Goal: Find specific page/section: Find specific page/section

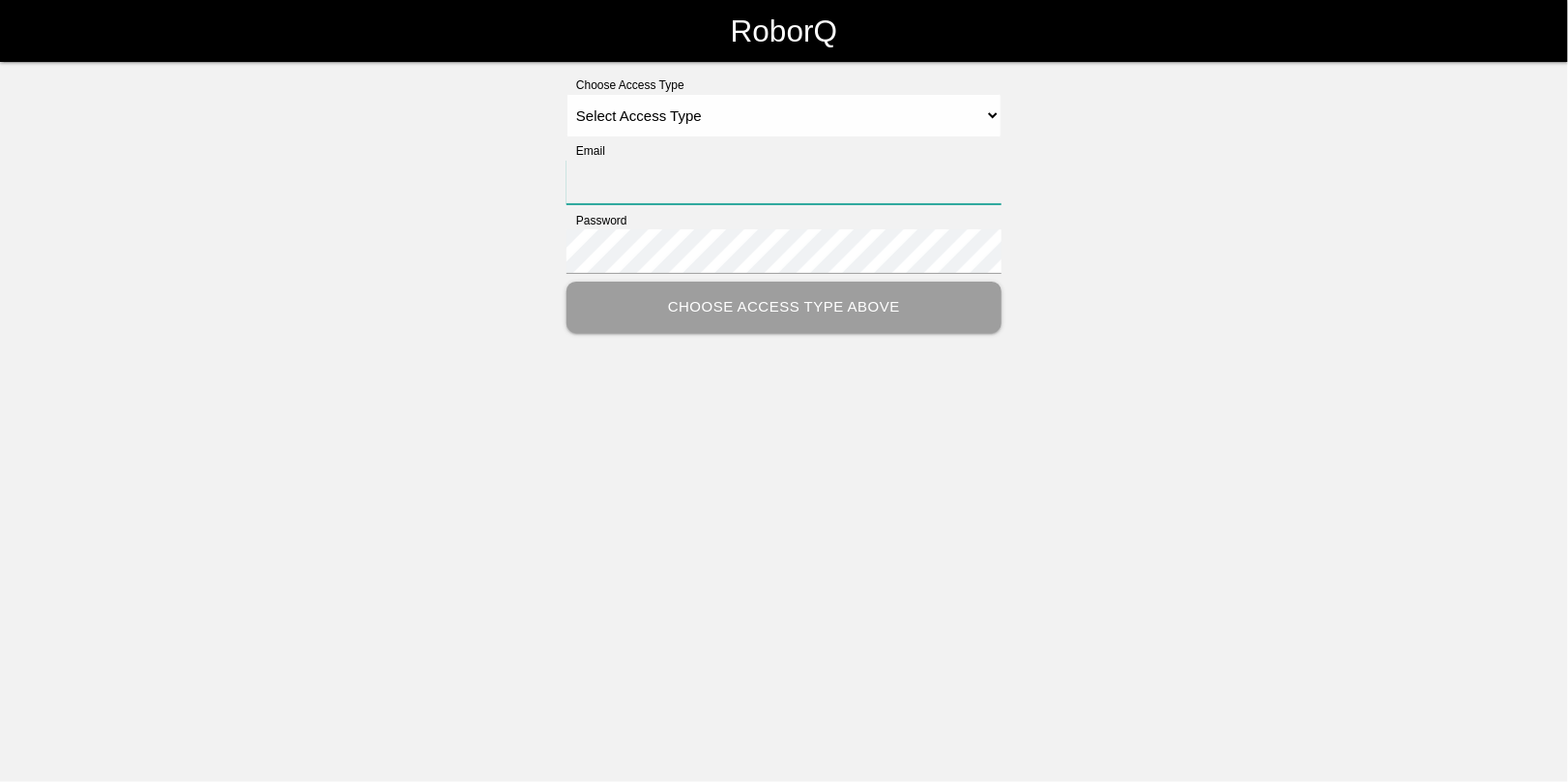
type input "[EMAIL_ADDRESS][DOMAIN_NAME]"
click at [639, 115] on select "Select Access Type Admin Customer Supervisor Worker" at bounding box center [784, 115] width 435 height 43
select select "Admin"
click at [566, 94] on select "Select Access Type Admin Customer Supervisor Worker" at bounding box center [784, 115] width 435 height 43
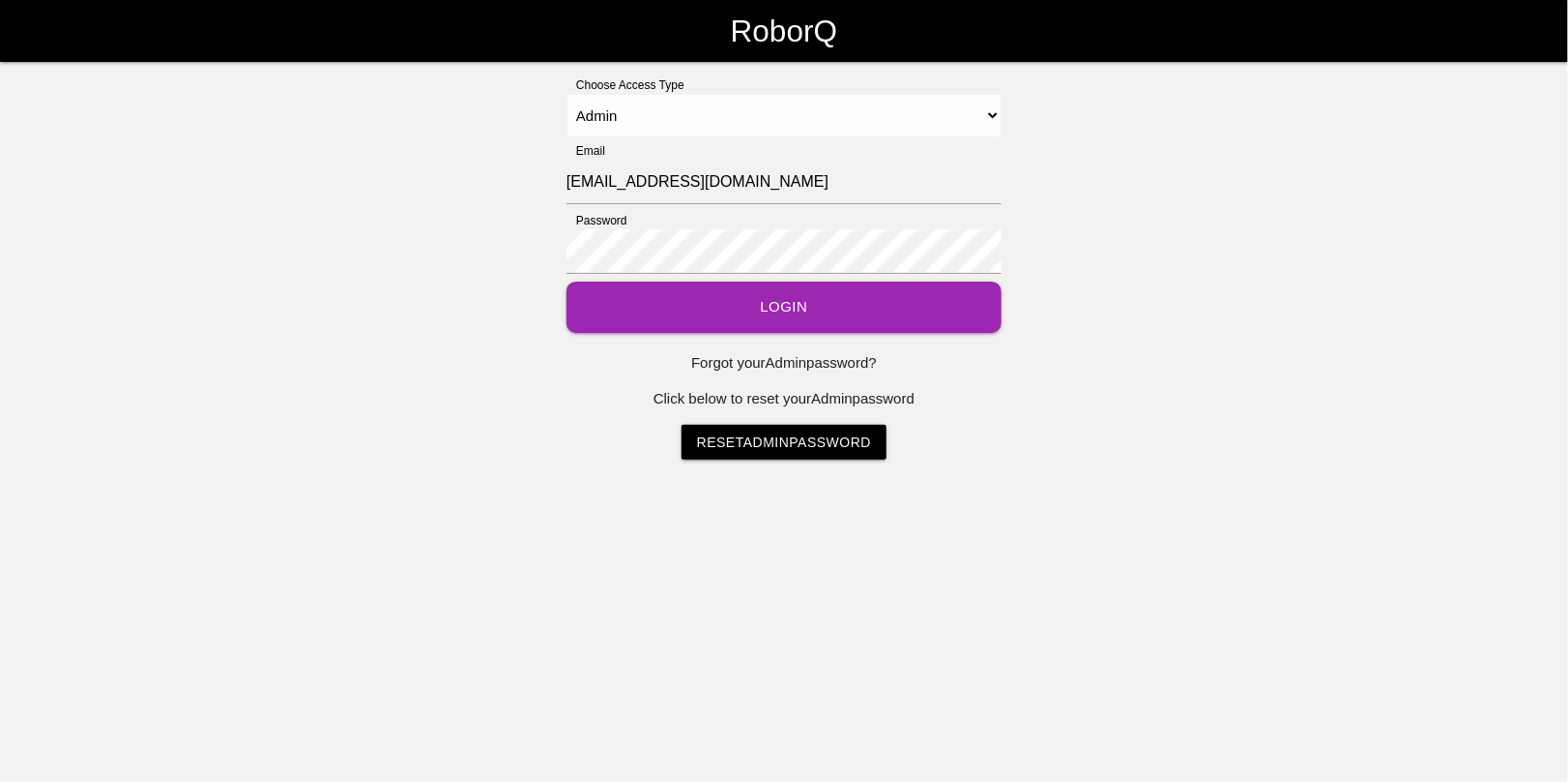
click at [759, 301] on button "Login" at bounding box center [784, 307] width 435 height 51
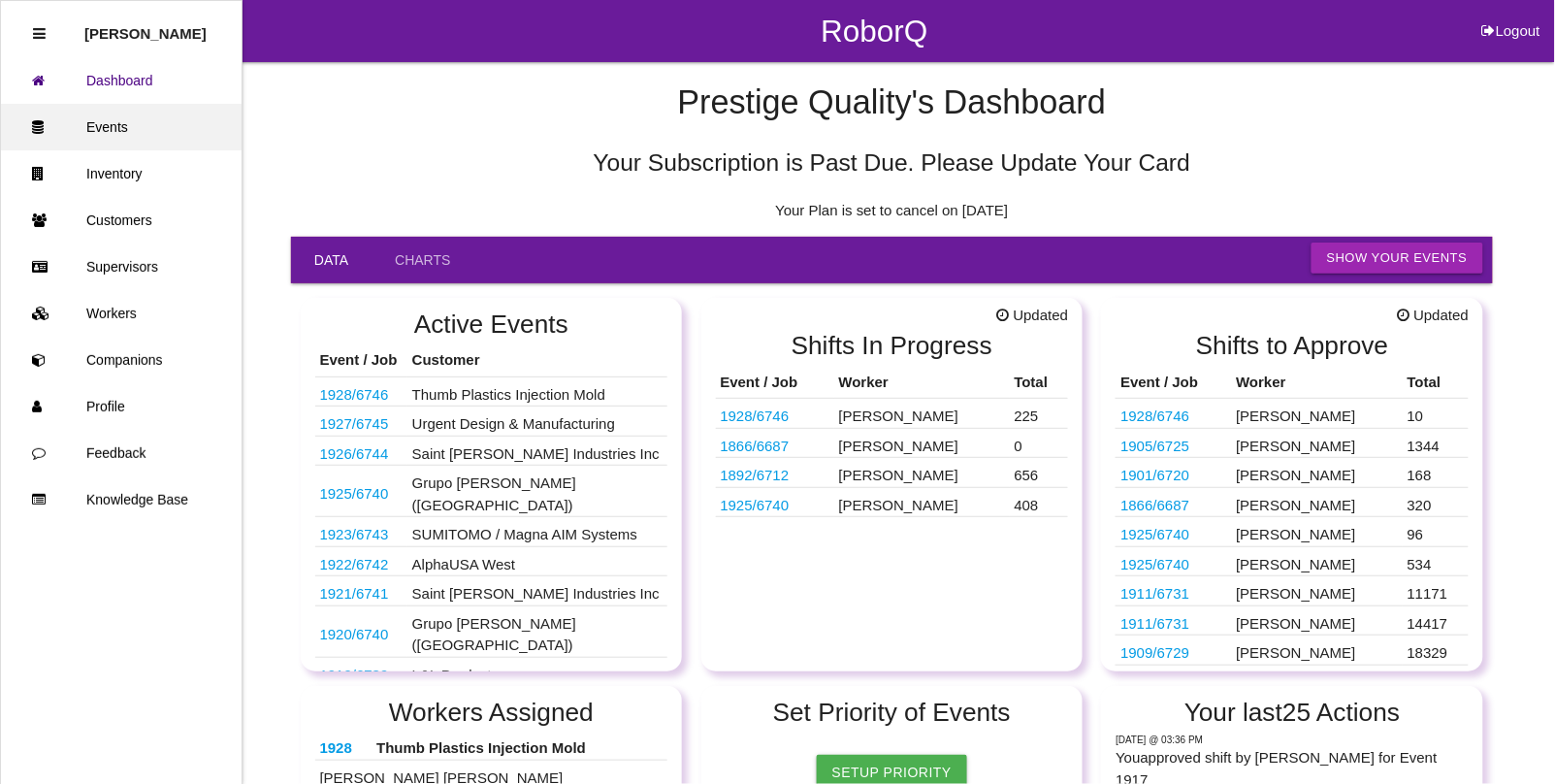
click at [126, 133] on link "Events" at bounding box center [121, 127] width 241 height 46
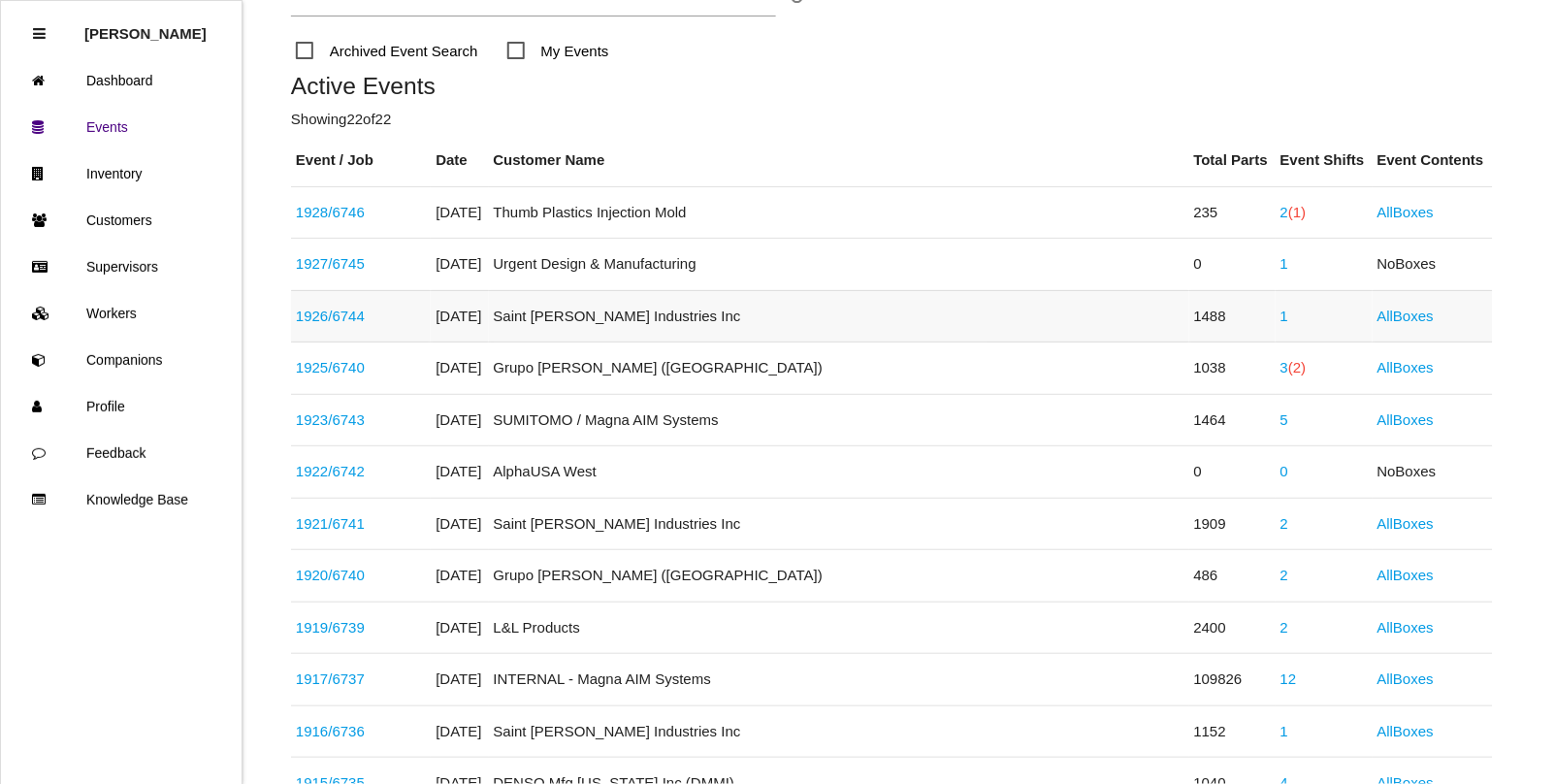
scroll to position [242, 0]
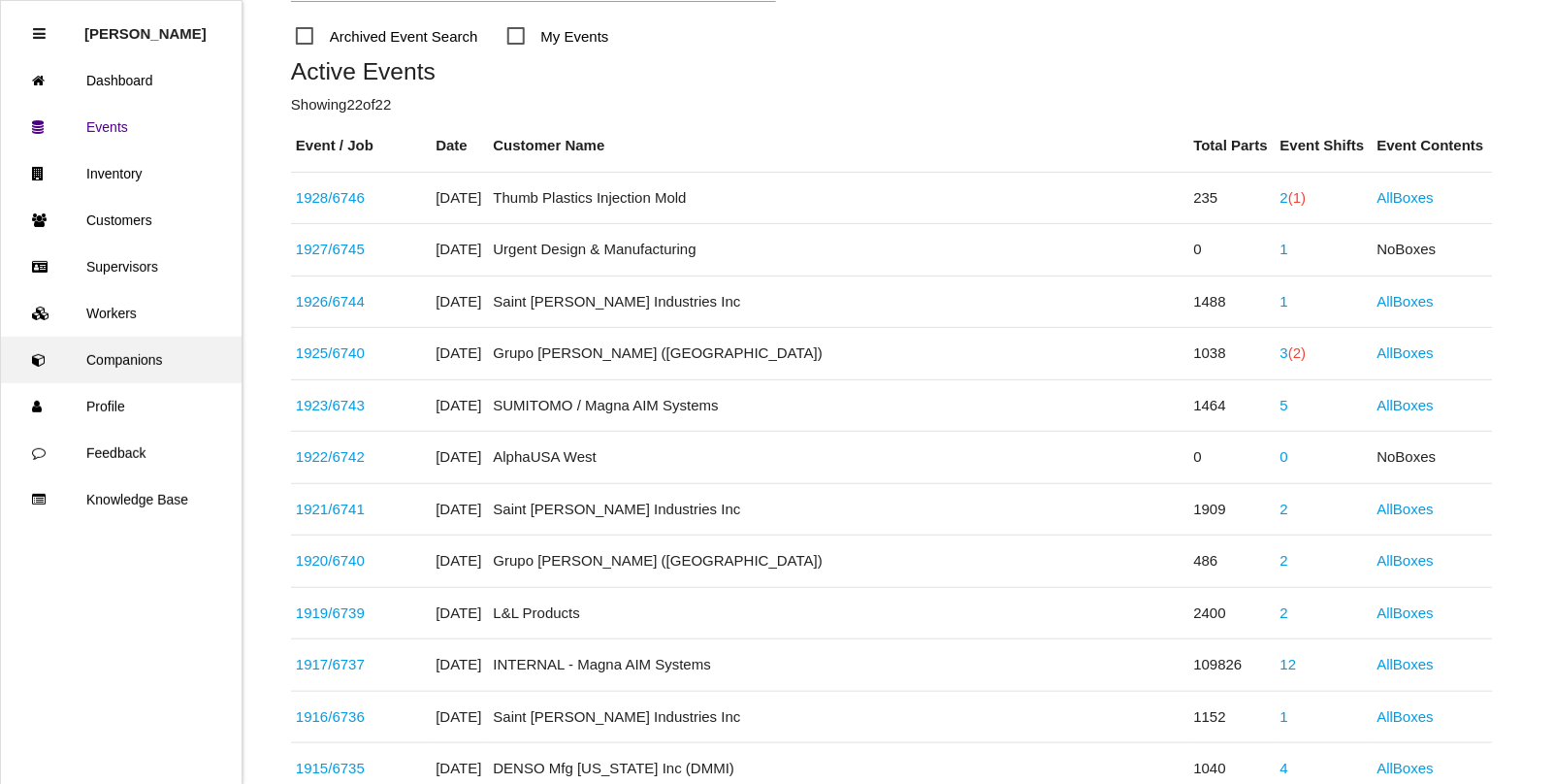
click at [115, 357] on link "Companions" at bounding box center [121, 359] width 241 height 46
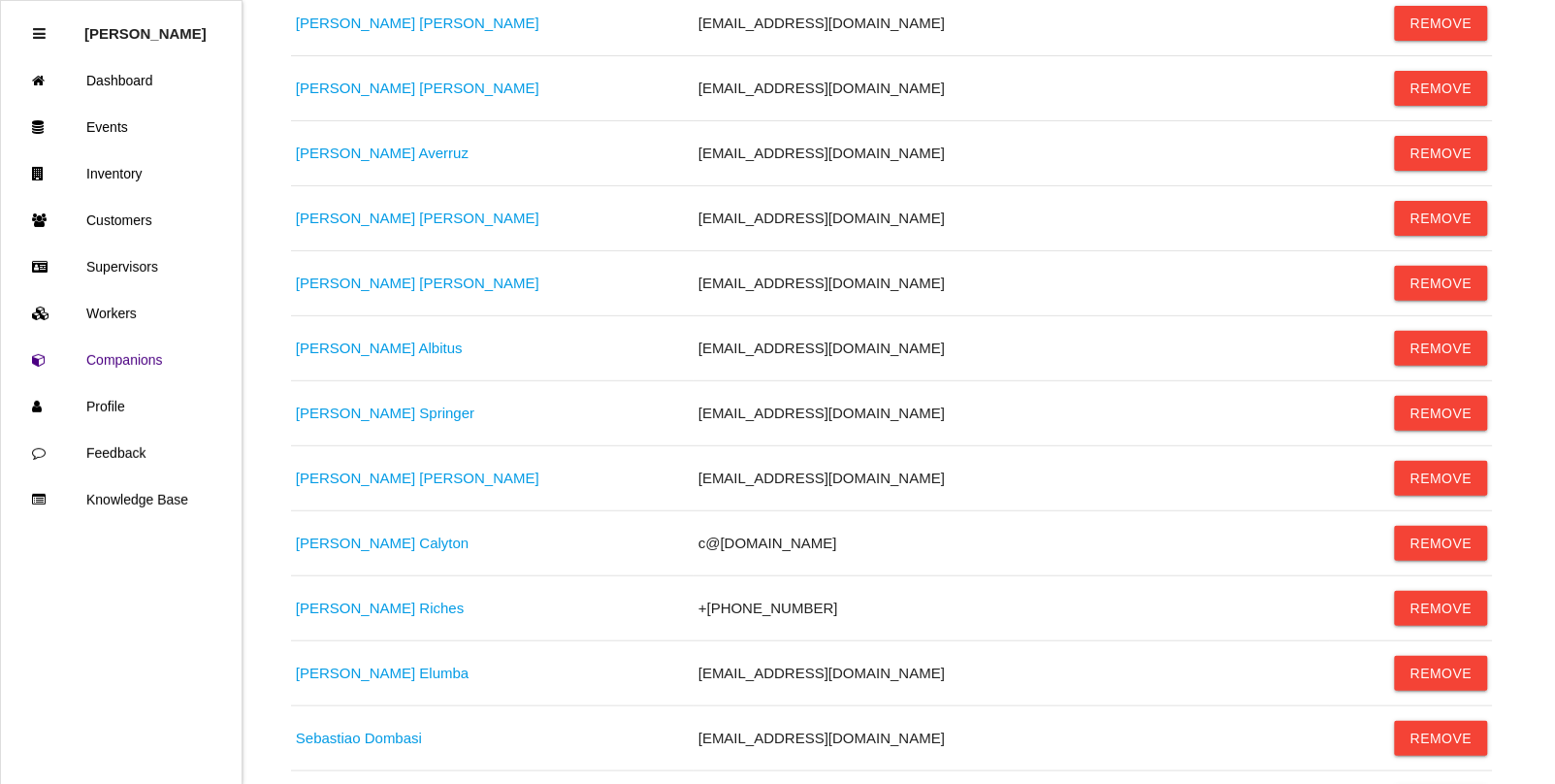
scroll to position [4243, 0]
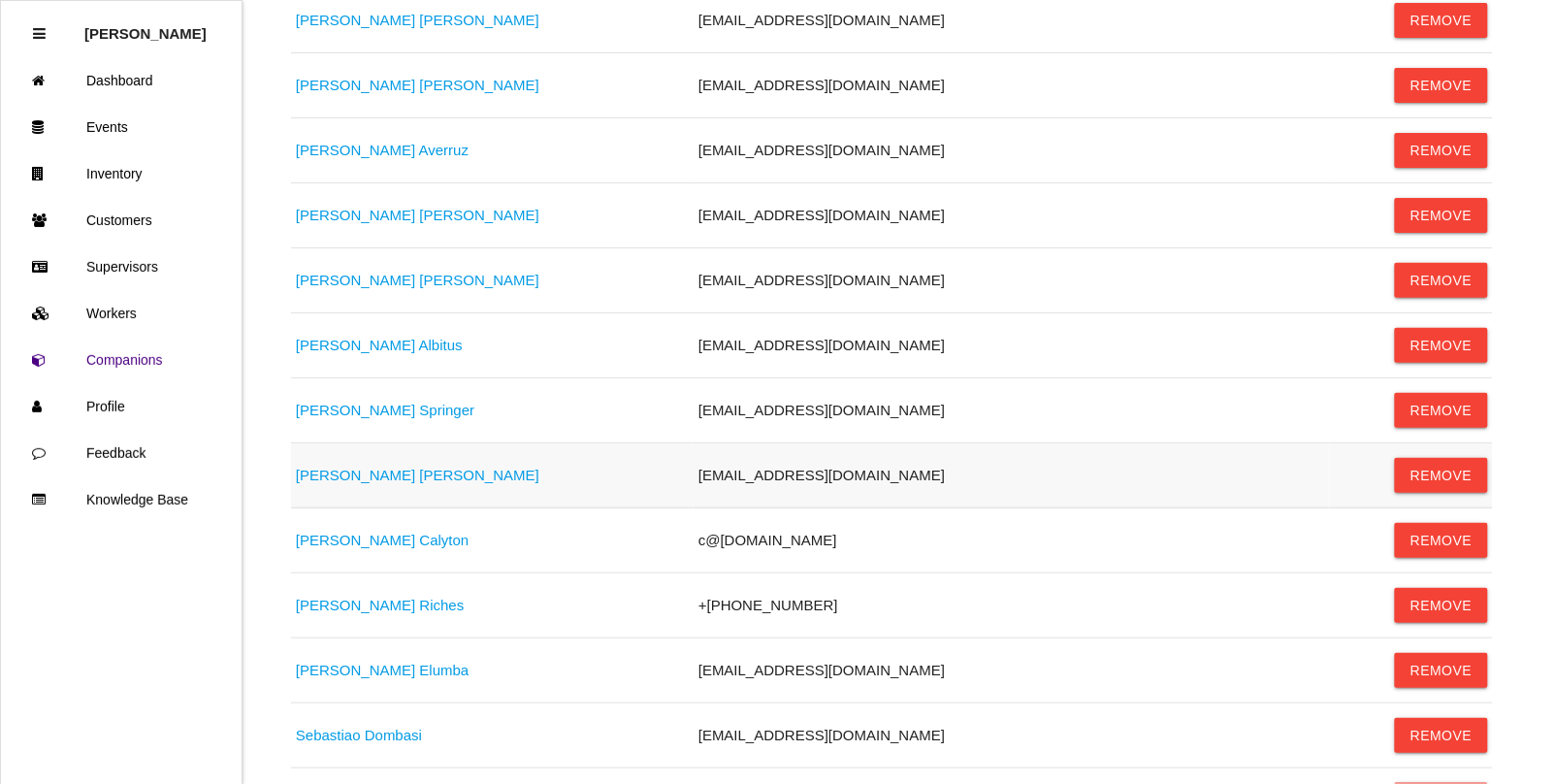
click at [350, 483] on link "[PERSON_NAME]" at bounding box center [417, 474] width 243 height 17
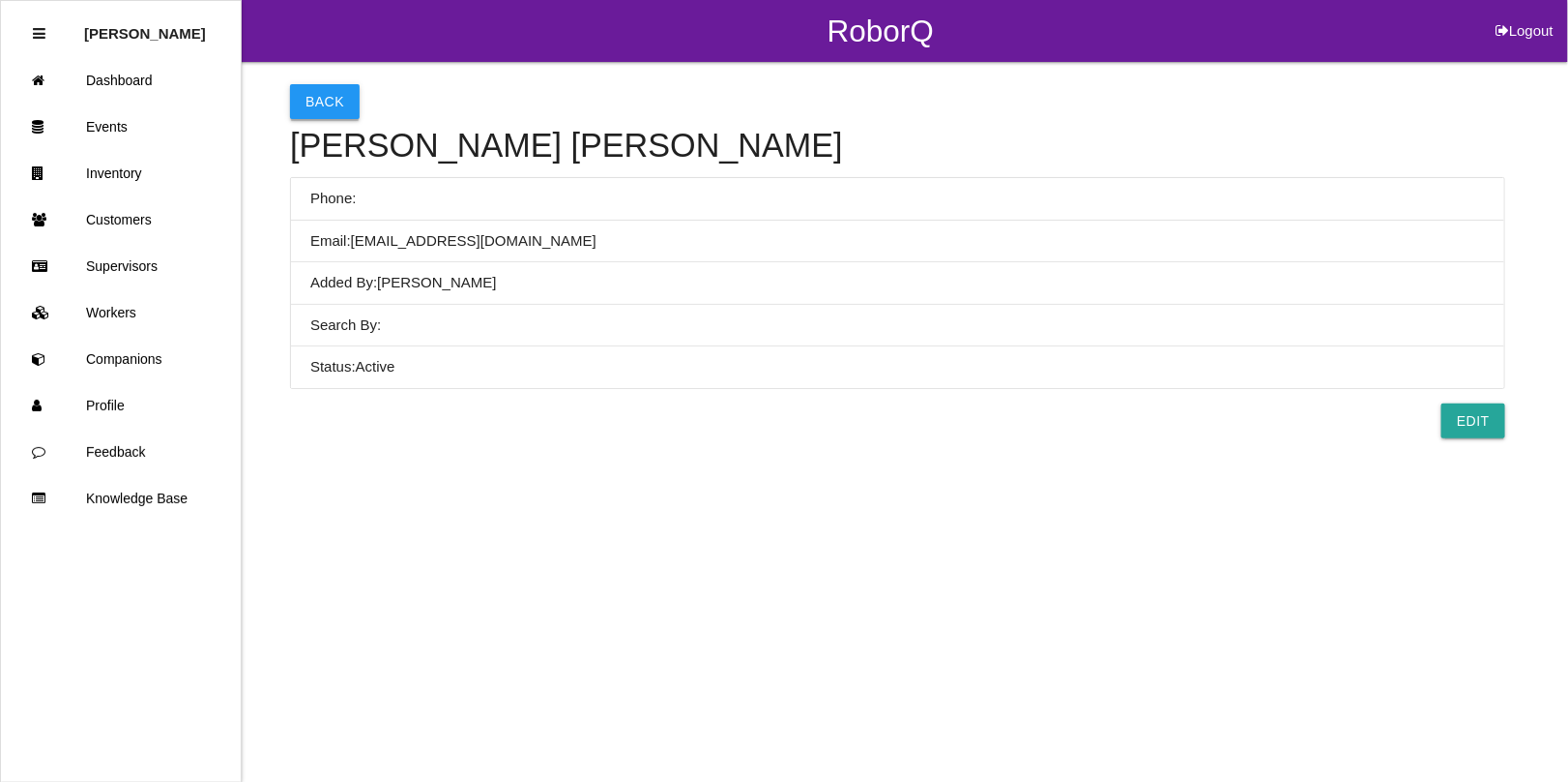
click at [332, 109] on button "Back" at bounding box center [324, 102] width 69 height 35
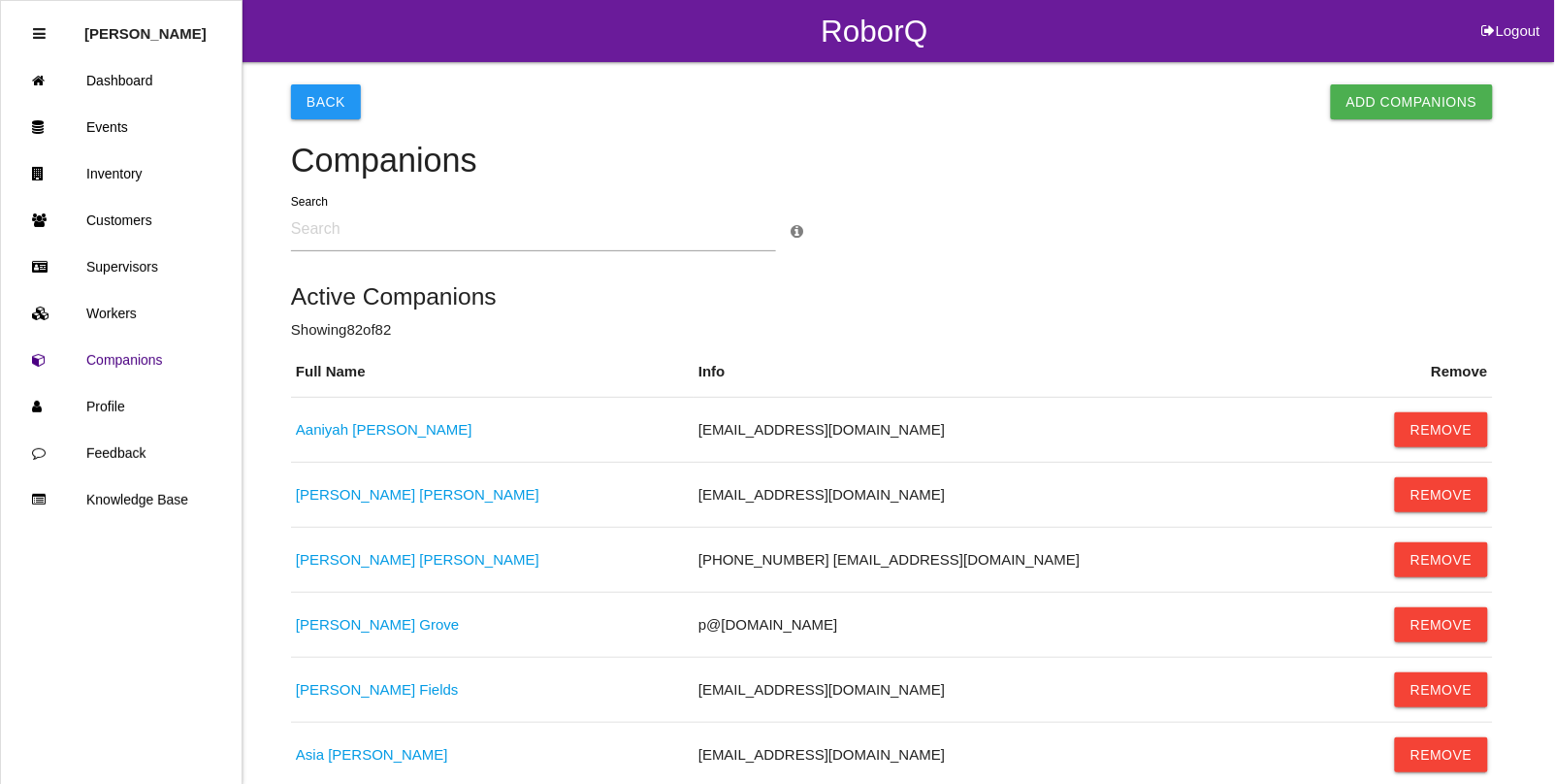
click at [317, 84] on button "Back" at bounding box center [325, 102] width 70 height 35
